Goal: Answer question/provide support: Answer question/provide support

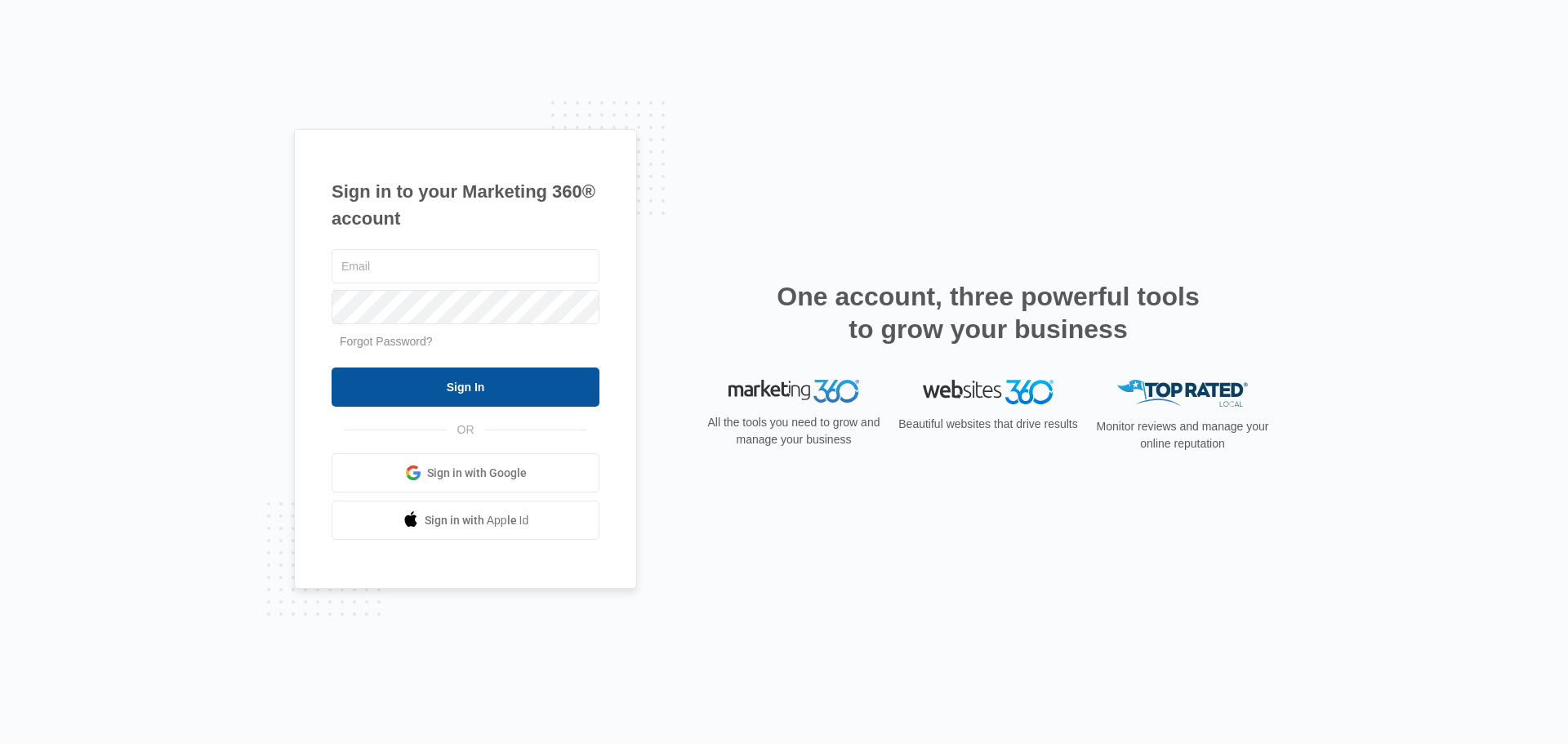
type input "sean@pesttermitepros.com"
click at [435, 389] on input "Sign In" at bounding box center [465, 387] width 268 height 39
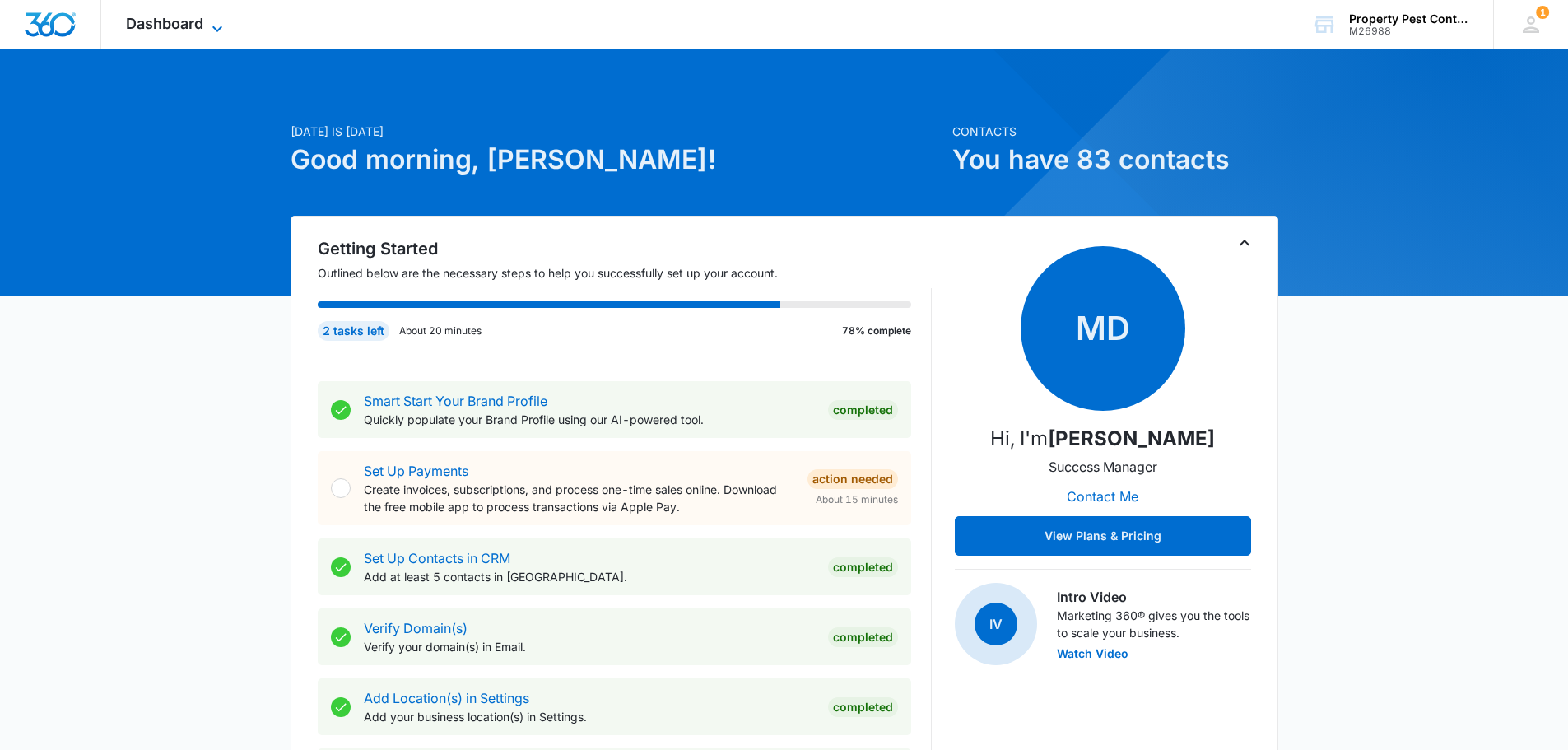
click at [184, 19] on span "Dashboard" at bounding box center [164, 23] width 77 height 17
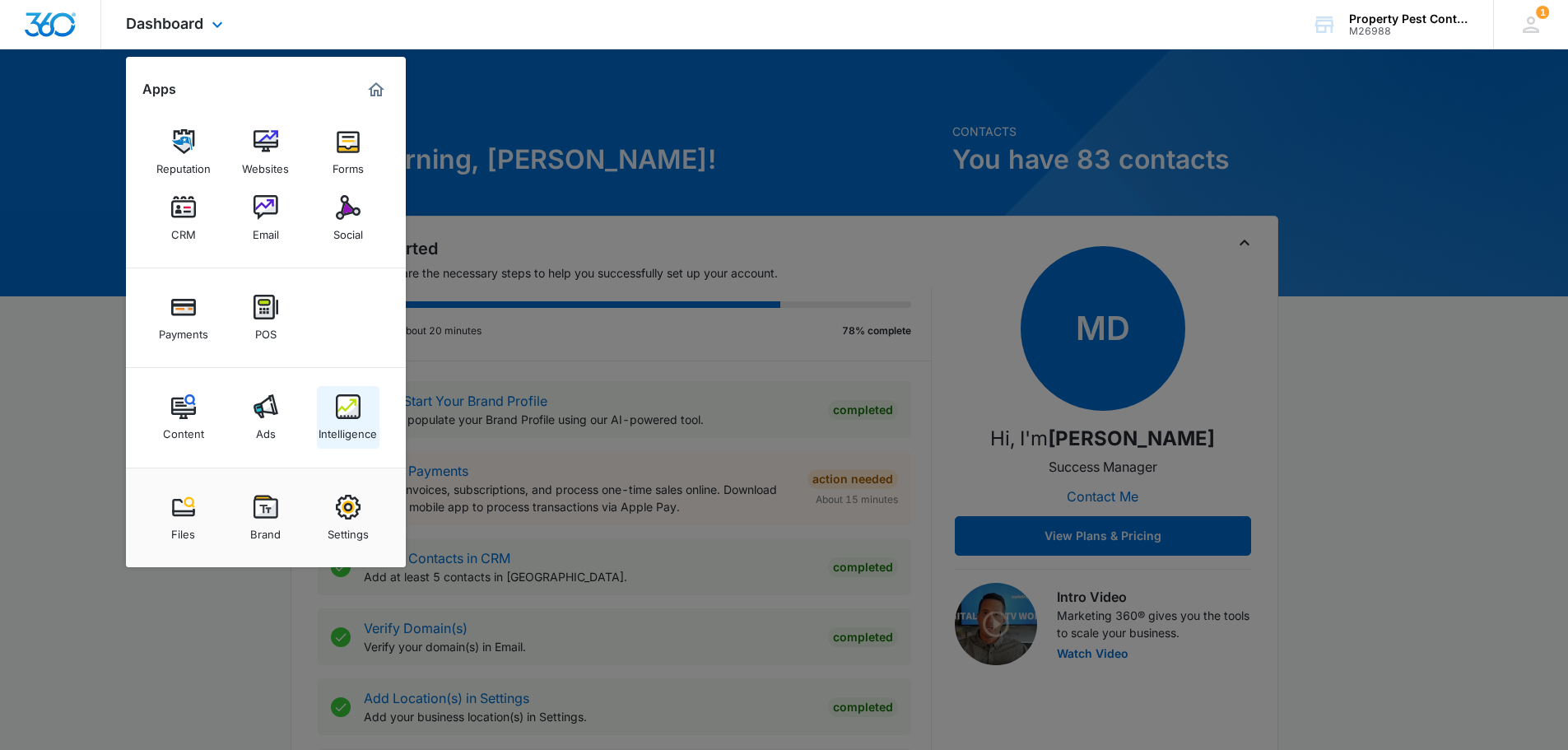
click at [354, 427] on div "Intelligence" at bounding box center [348, 430] width 59 height 22
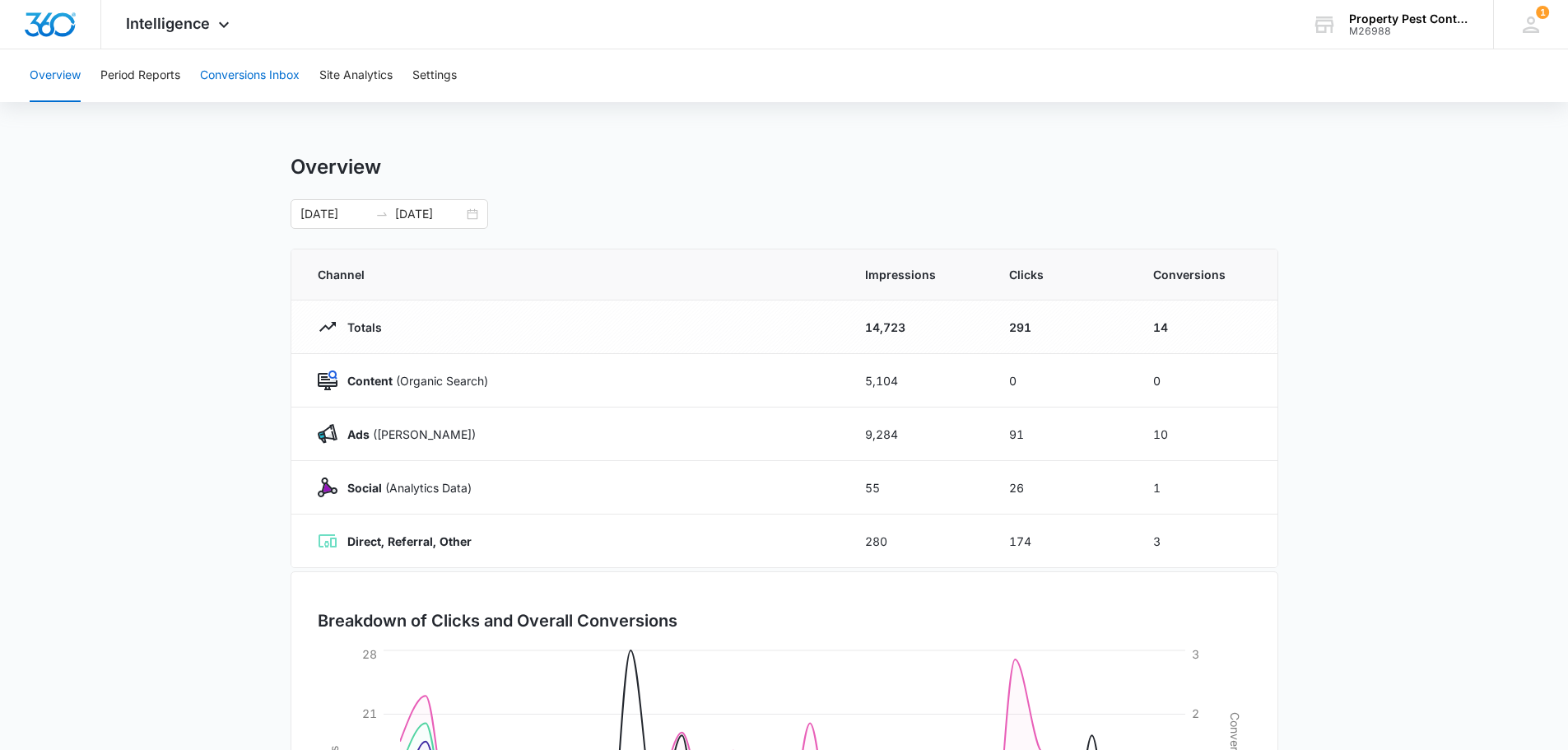
click at [228, 75] on button "Conversions Inbox" at bounding box center [250, 75] width 100 height 53
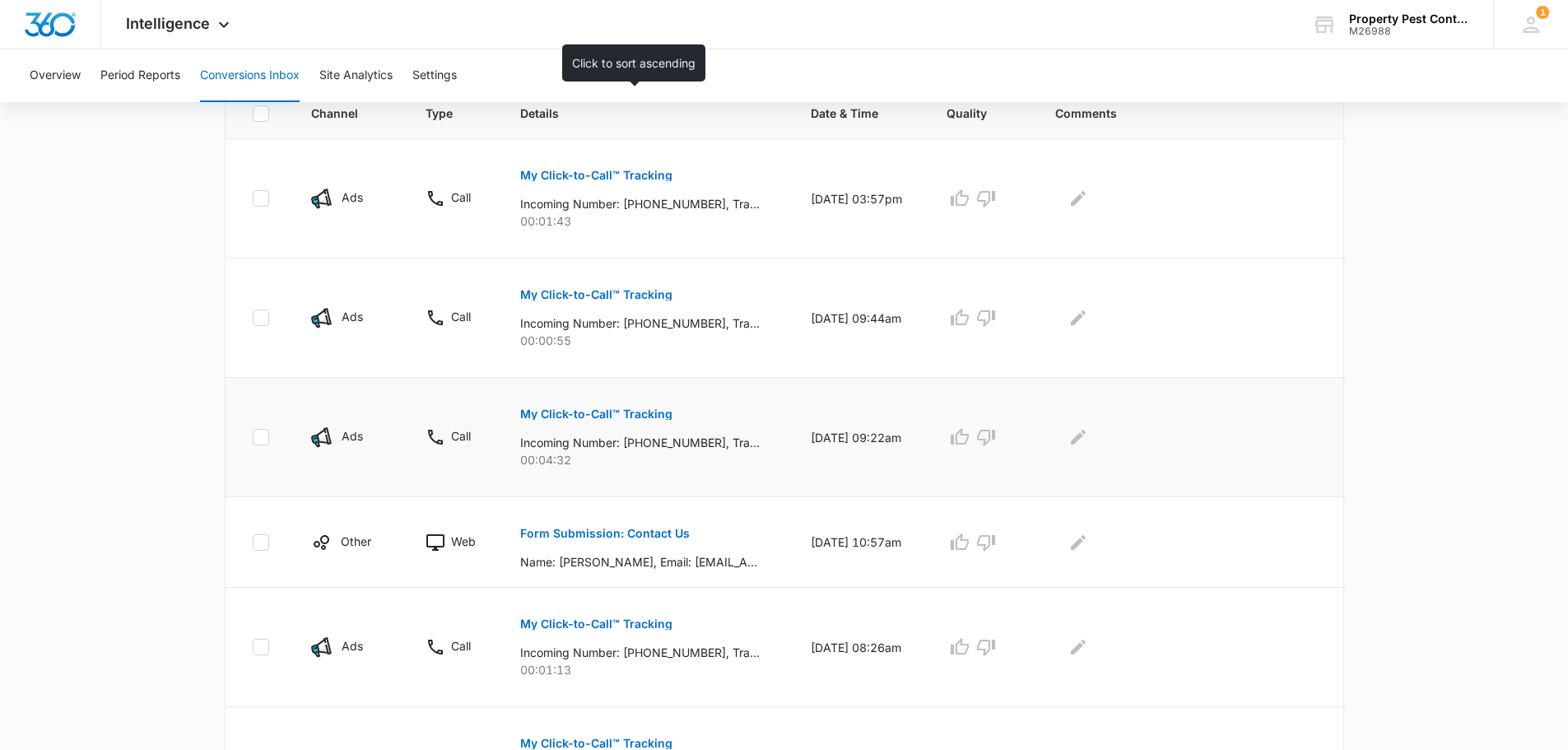
scroll to position [412, 0]
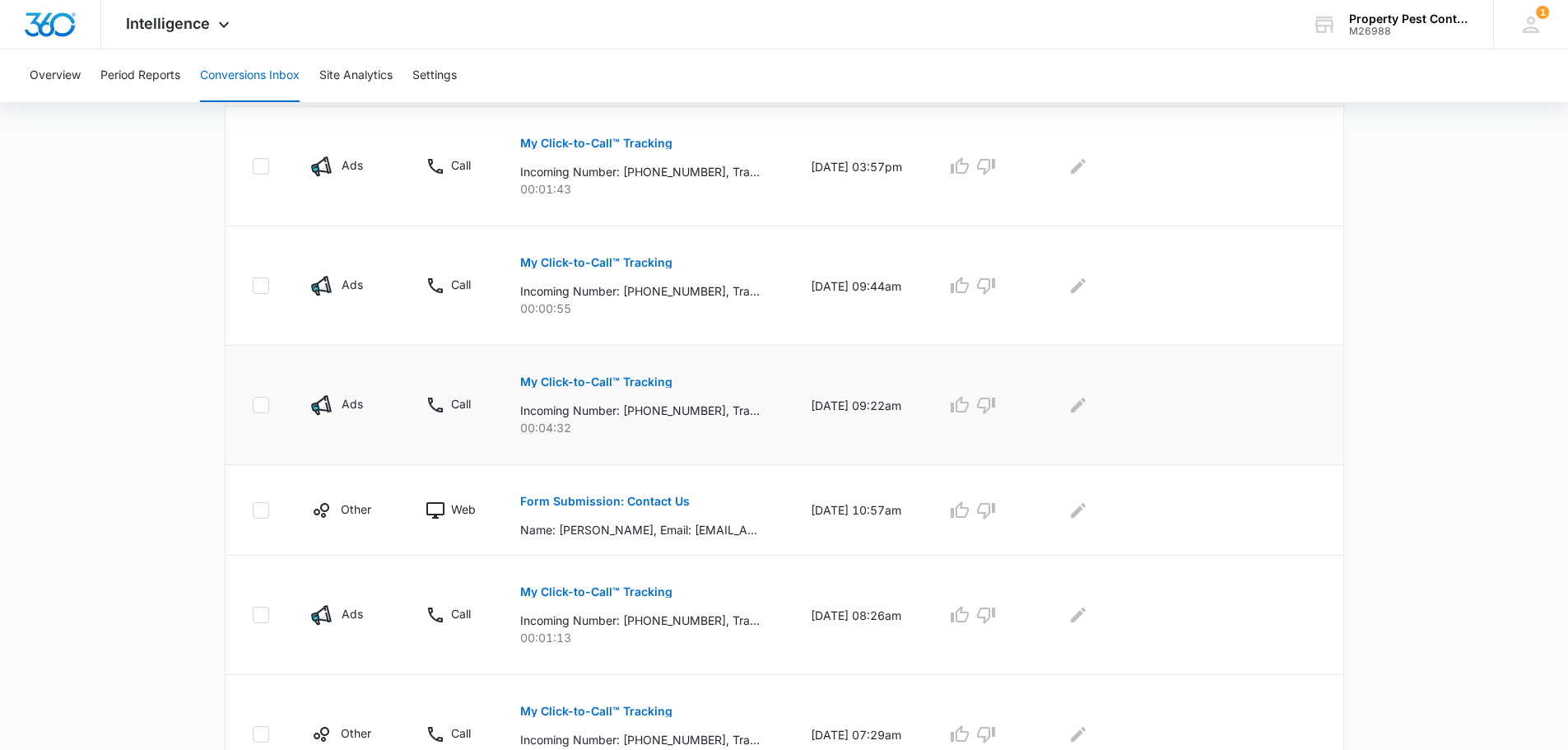
click at [555, 379] on p "My Click-to-Call™ Tracking" at bounding box center [596, 381] width 152 height 11
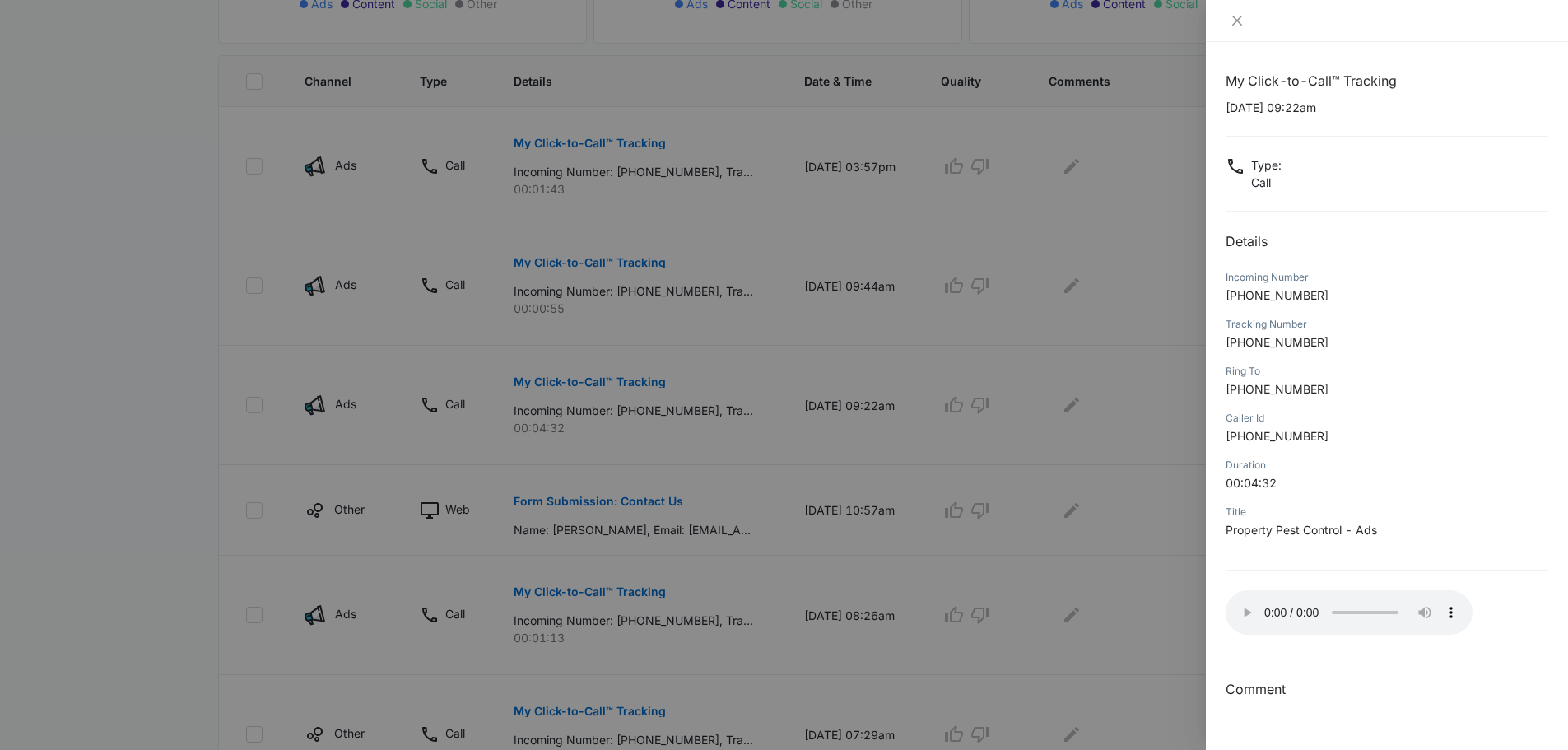
click at [999, 405] on div at bounding box center [784, 375] width 1568 height 750
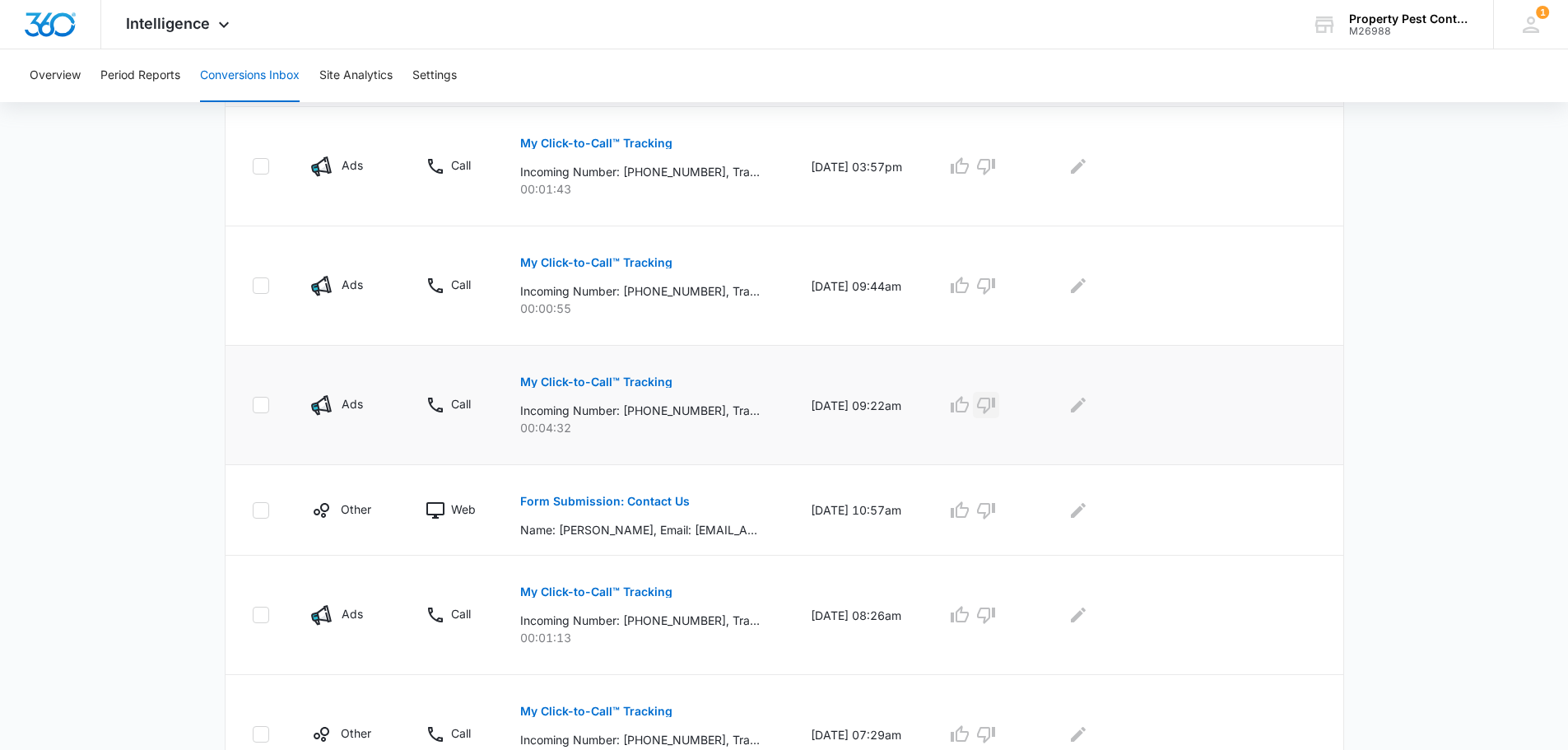
click at [996, 406] on icon "button" at bounding box center [985, 405] width 20 height 20
click at [1088, 403] on icon "Edit Comments" at bounding box center [1077, 405] width 20 height 20
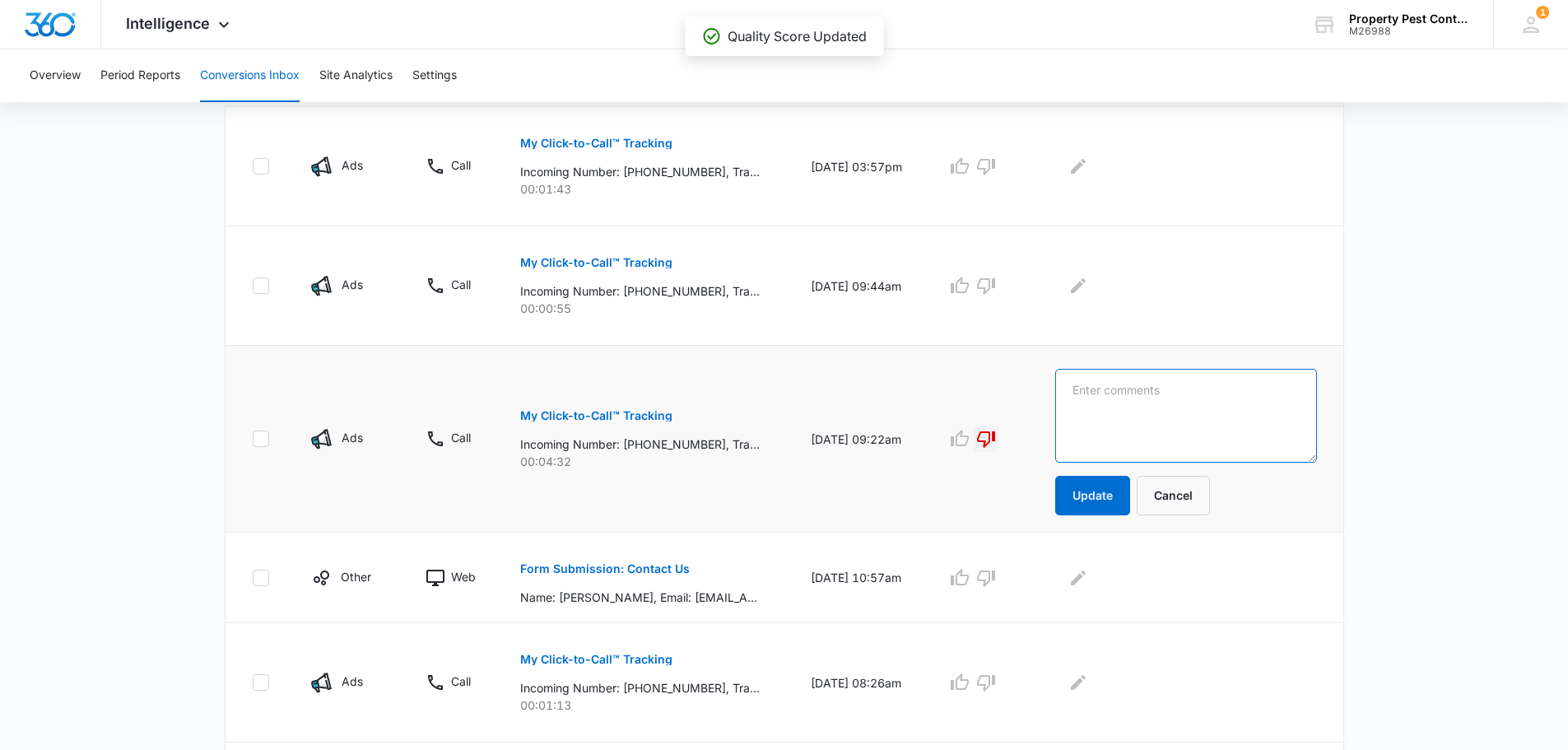
click at [1134, 392] on textarea at bounding box center [1186, 415] width 262 height 94
type textarea "wrong number"
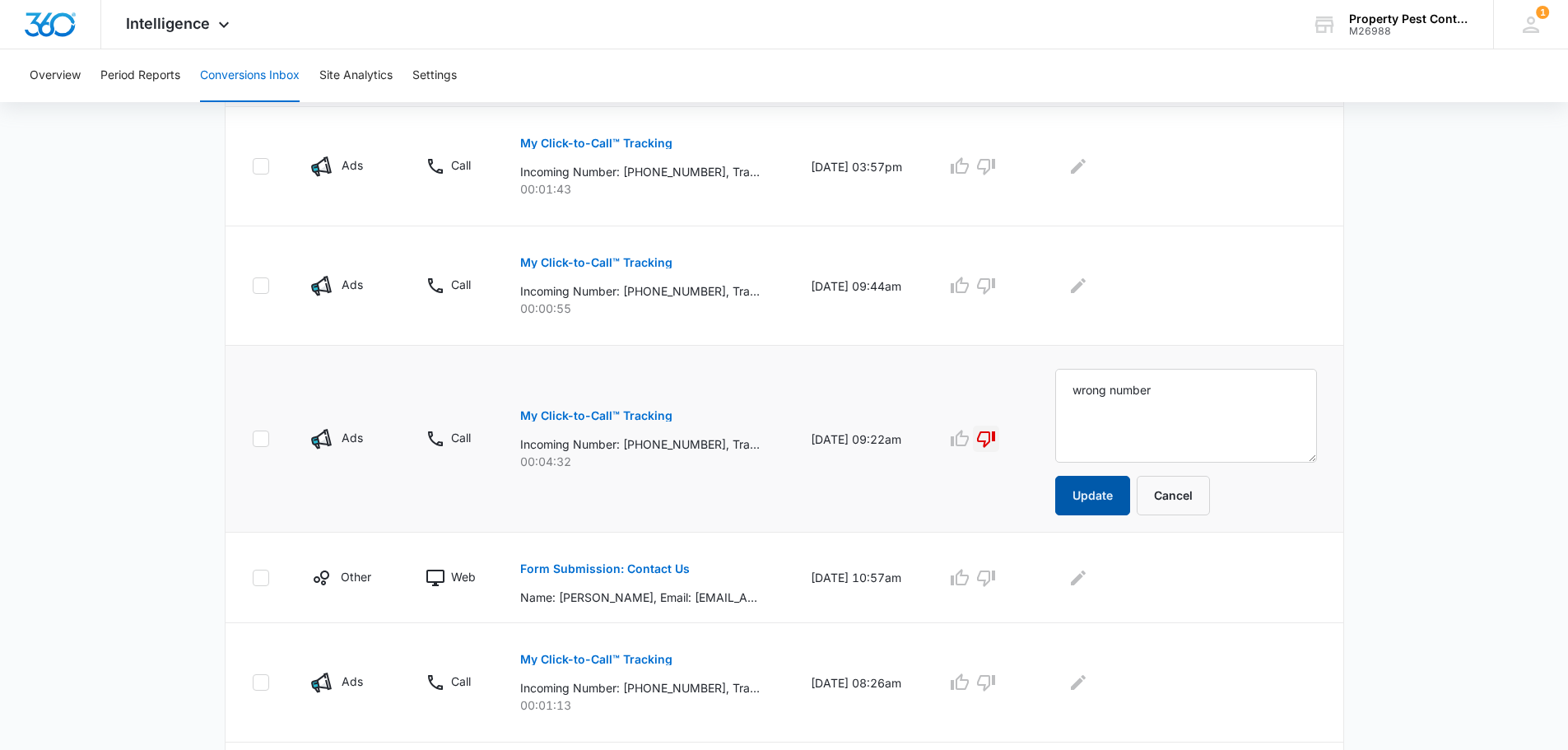
click at [1098, 502] on button "Update" at bounding box center [1092, 496] width 75 height 40
click at [1102, 493] on button "Update" at bounding box center [1092, 496] width 75 height 40
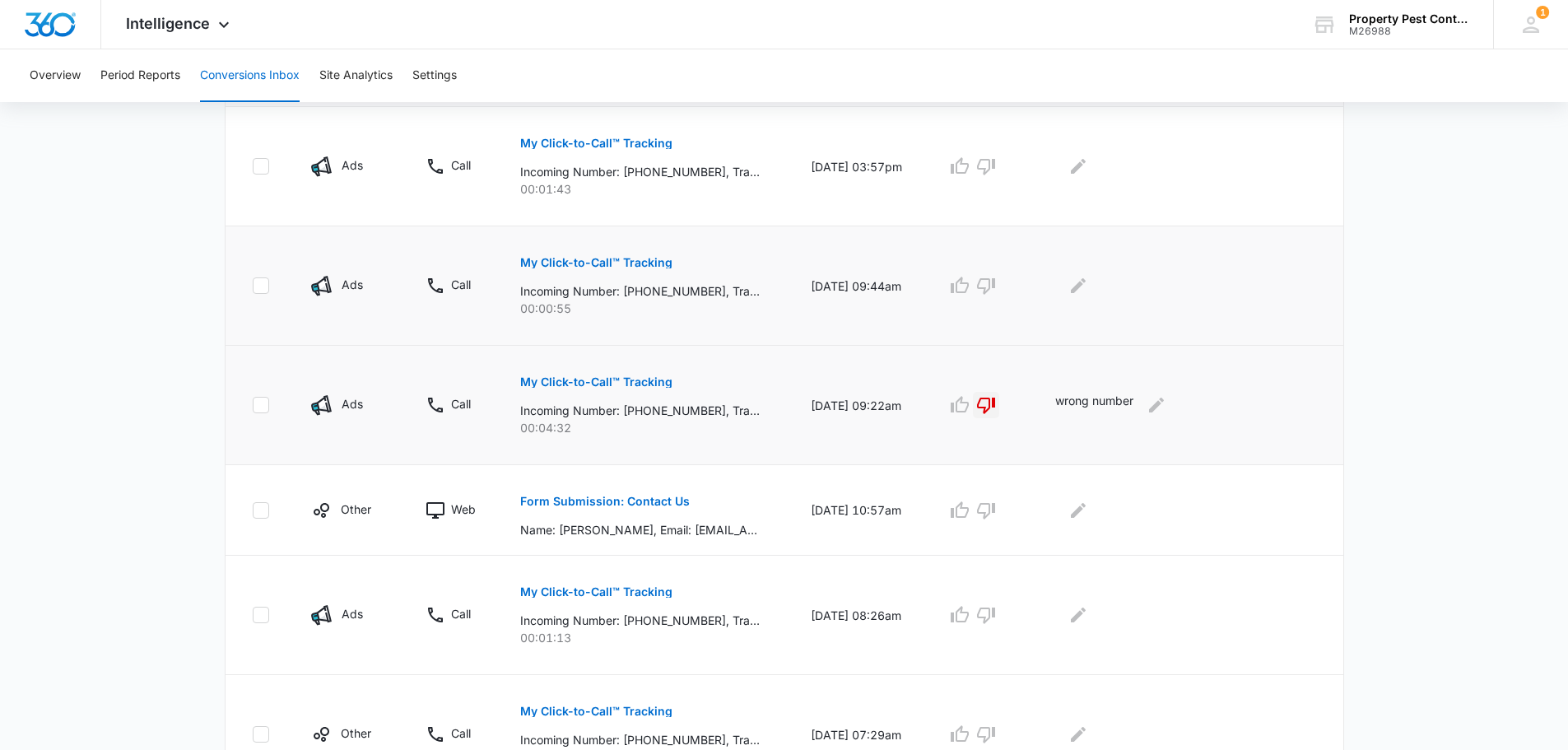
click at [550, 263] on p "My Click-to-Call™ Tracking" at bounding box center [596, 262] width 152 height 11
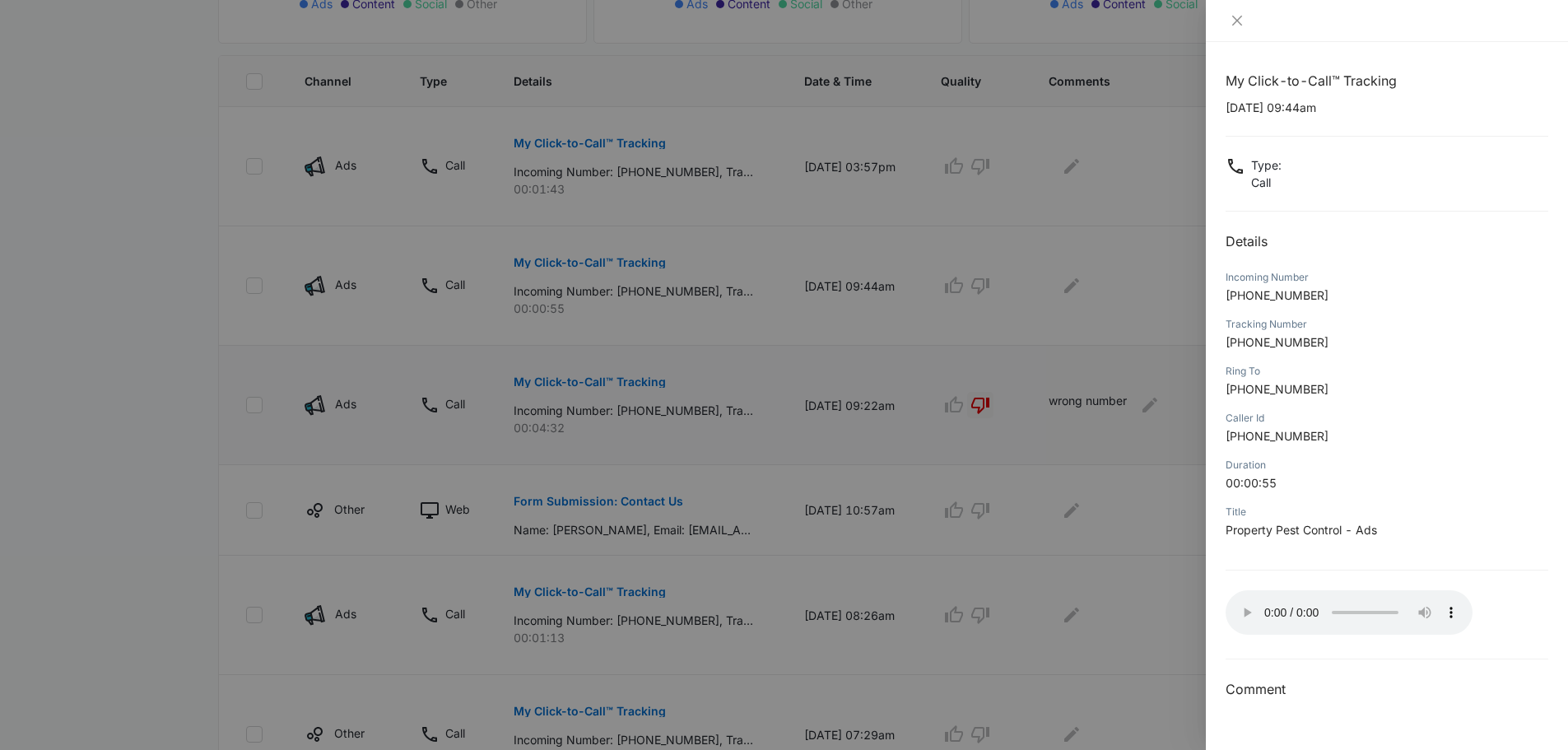
click at [1129, 270] on div at bounding box center [784, 375] width 1568 height 750
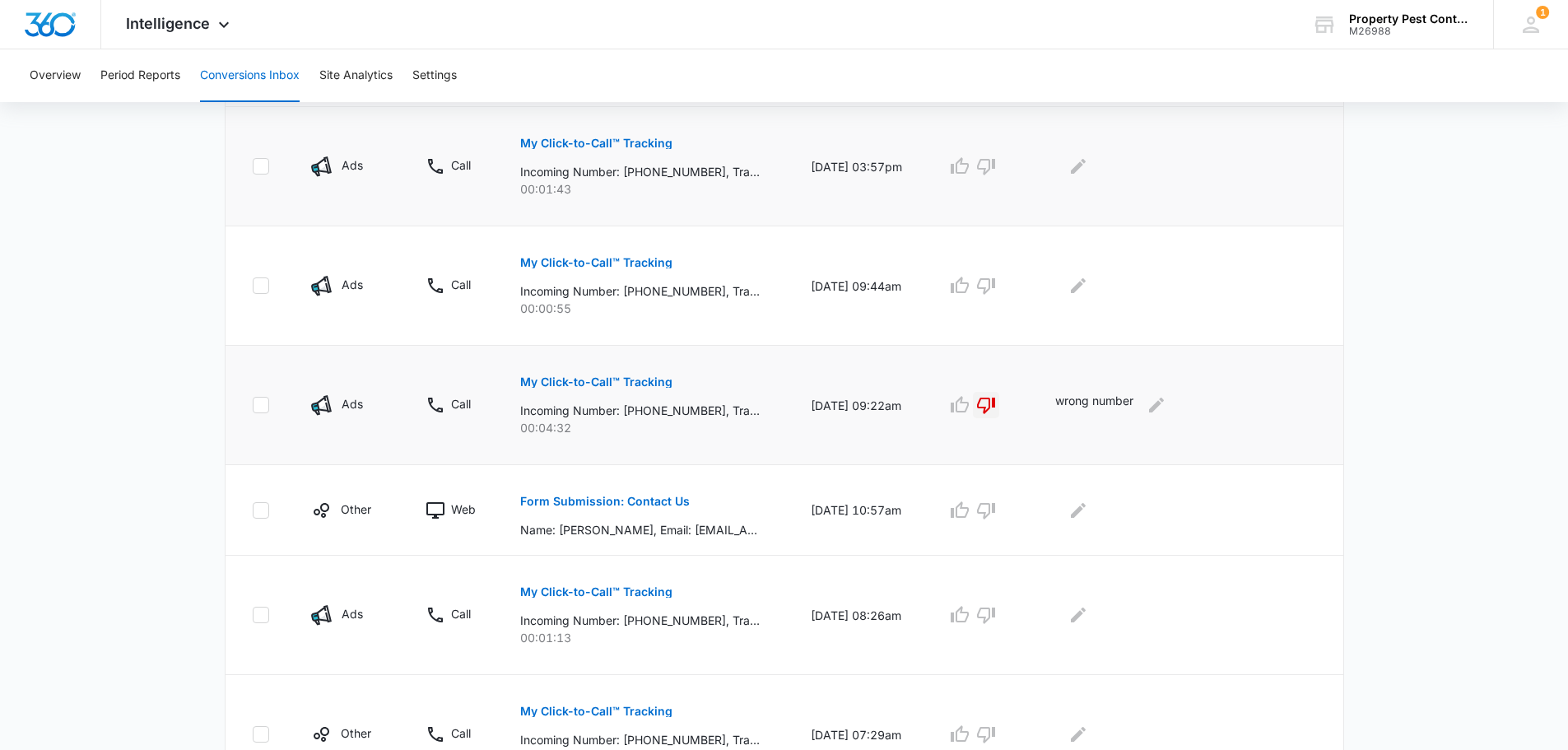
click at [557, 139] on p "My Click-to-Call™ Tracking" at bounding box center [596, 143] width 152 height 11
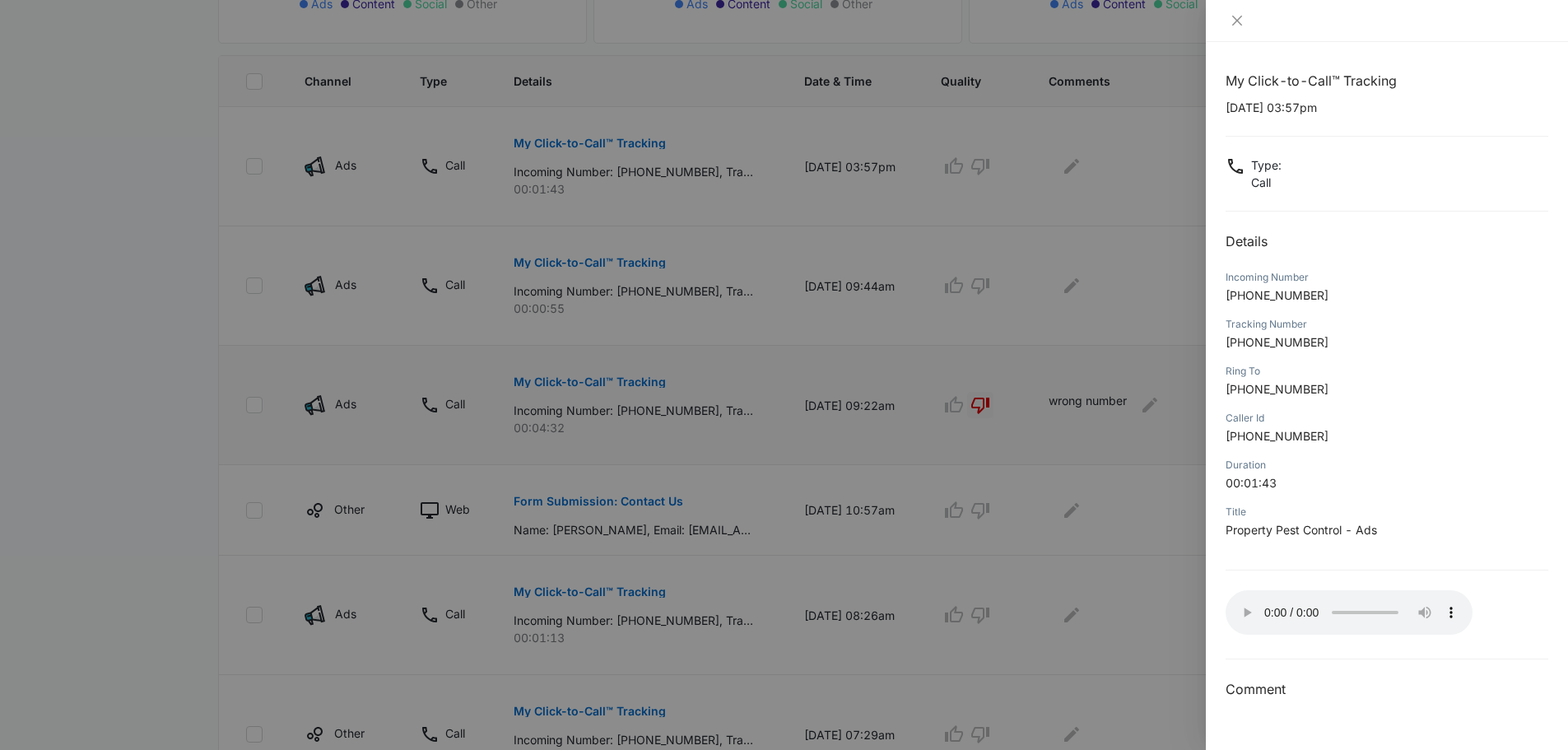
click at [1147, 274] on div at bounding box center [784, 375] width 1568 height 750
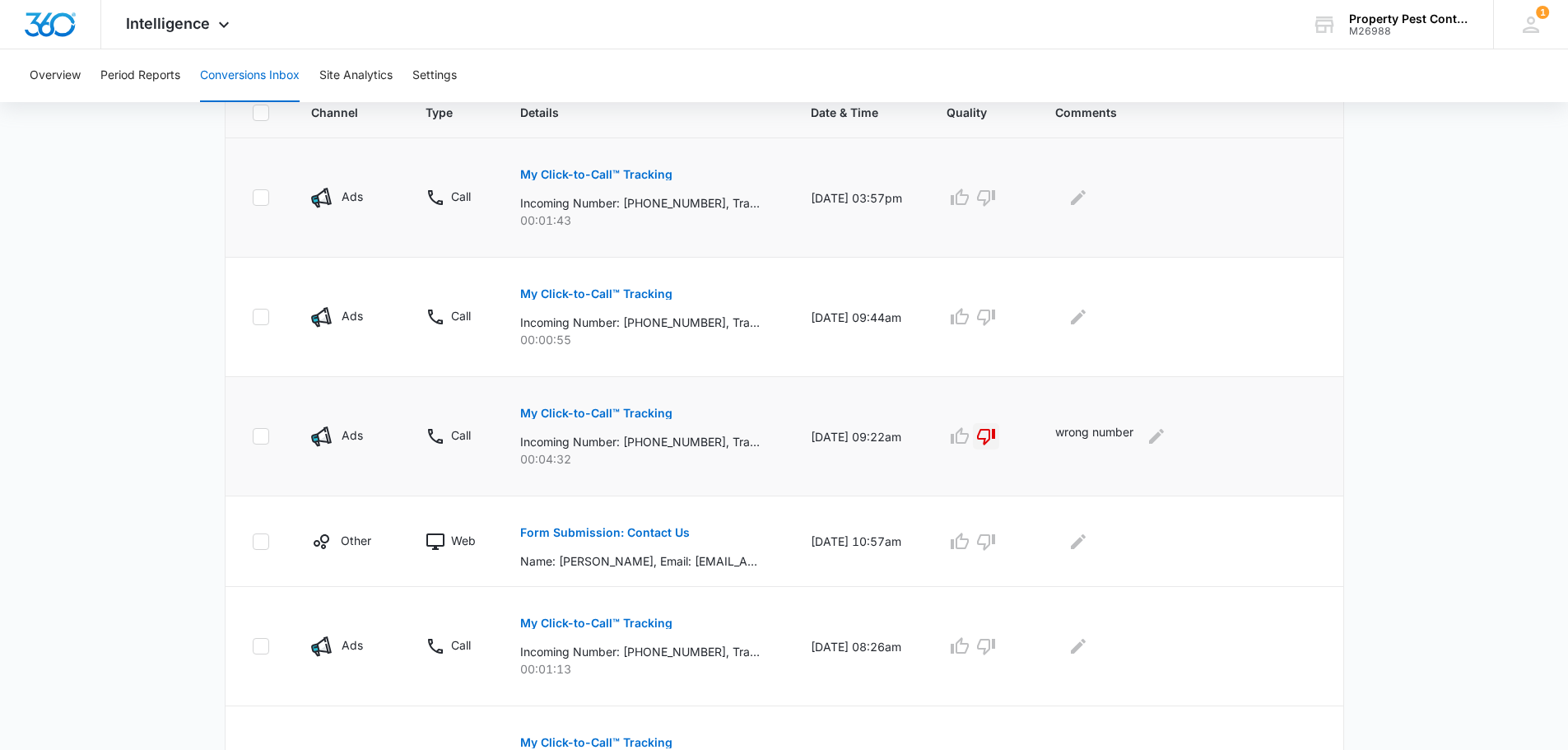
scroll to position [330, 0]
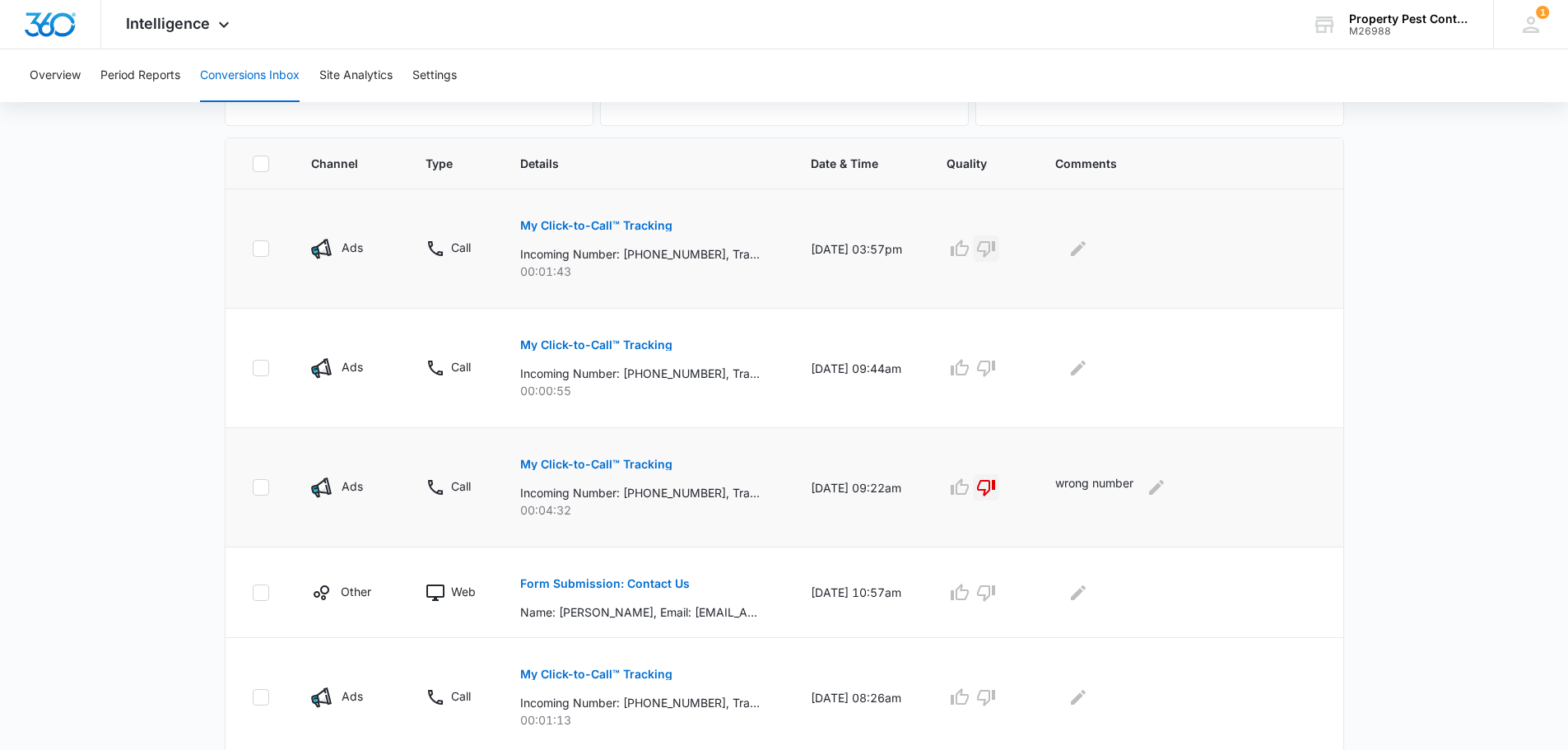
click at [996, 249] on icon "button" at bounding box center [985, 248] width 20 height 20
click at [1086, 250] on icon "Edit Comments" at bounding box center [1077, 248] width 15 height 15
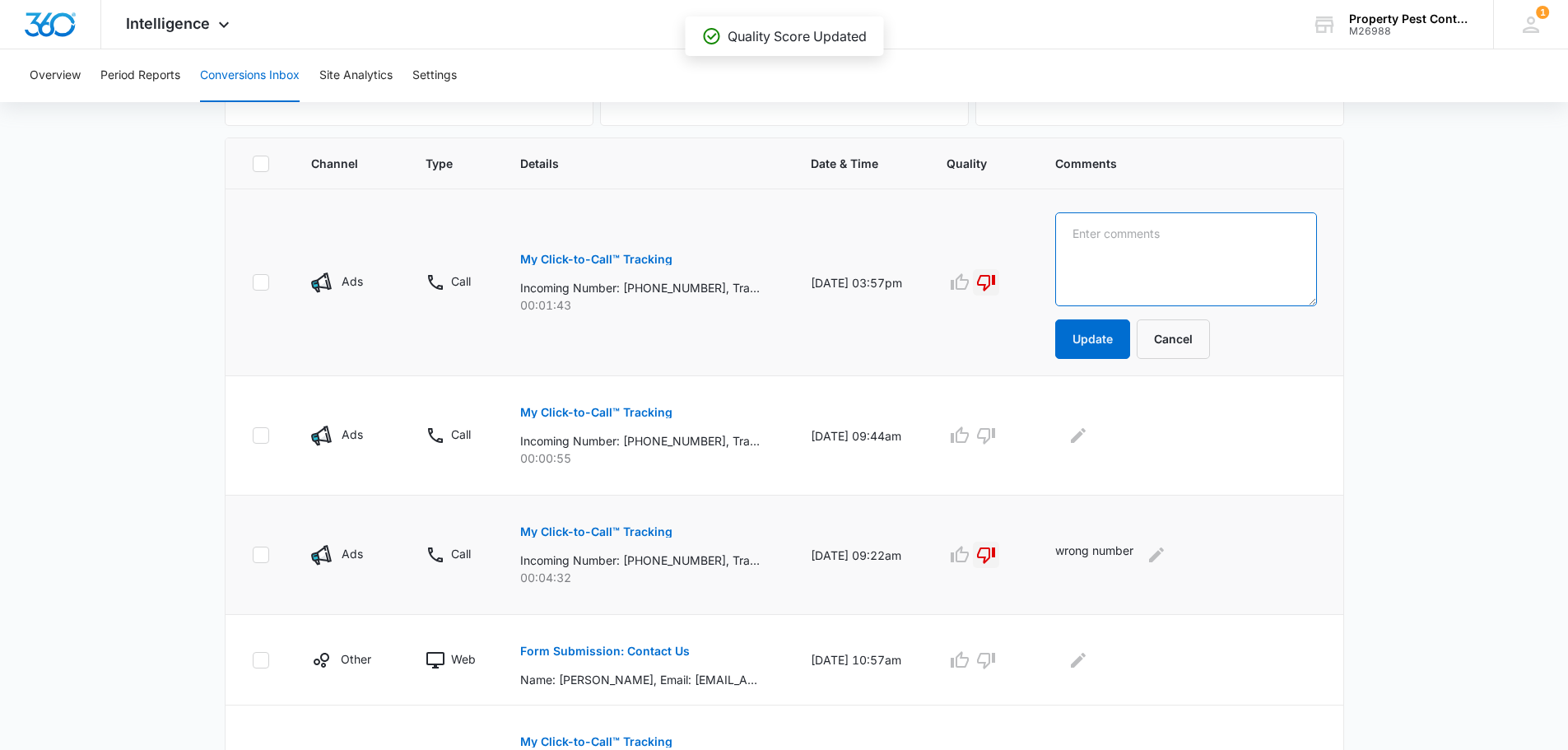
click at [1176, 263] on textarea at bounding box center [1186, 259] width 262 height 94
type textarea "current customer"
click at [1105, 340] on button "Update" at bounding box center [1092, 339] width 75 height 40
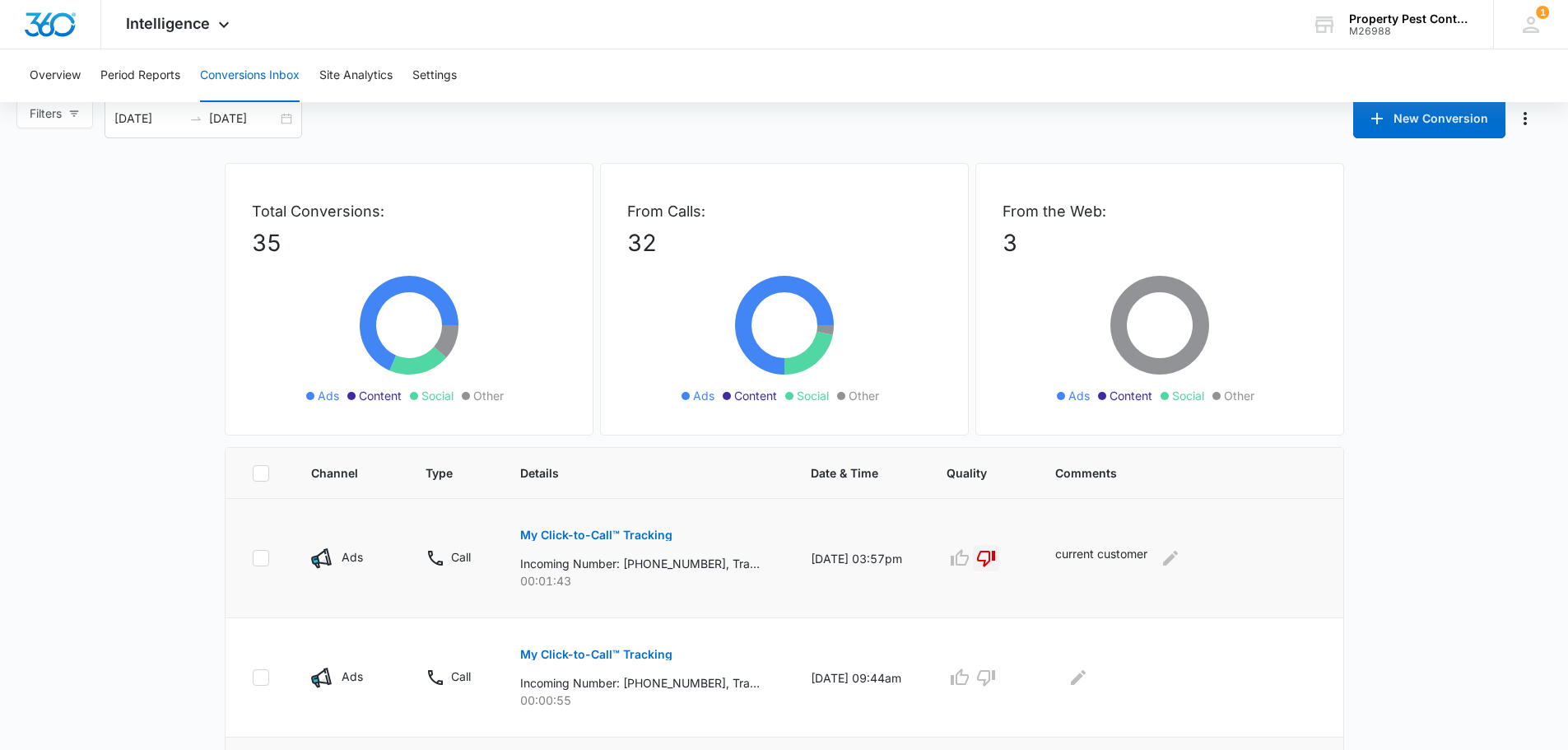
scroll to position [0, 0]
